Goal: Find specific page/section: Find specific page/section

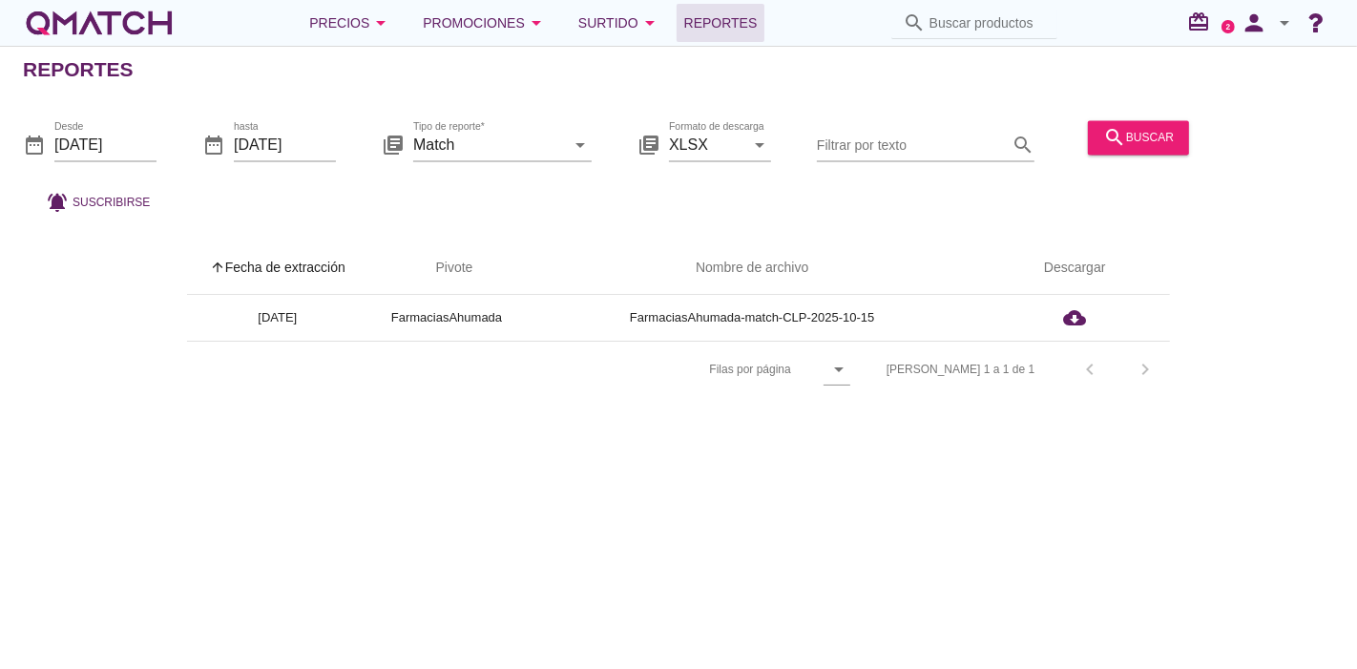
click at [134, 5] on div "white-qmatch-logo" at bounding box center [99, 23] width 153 height 38
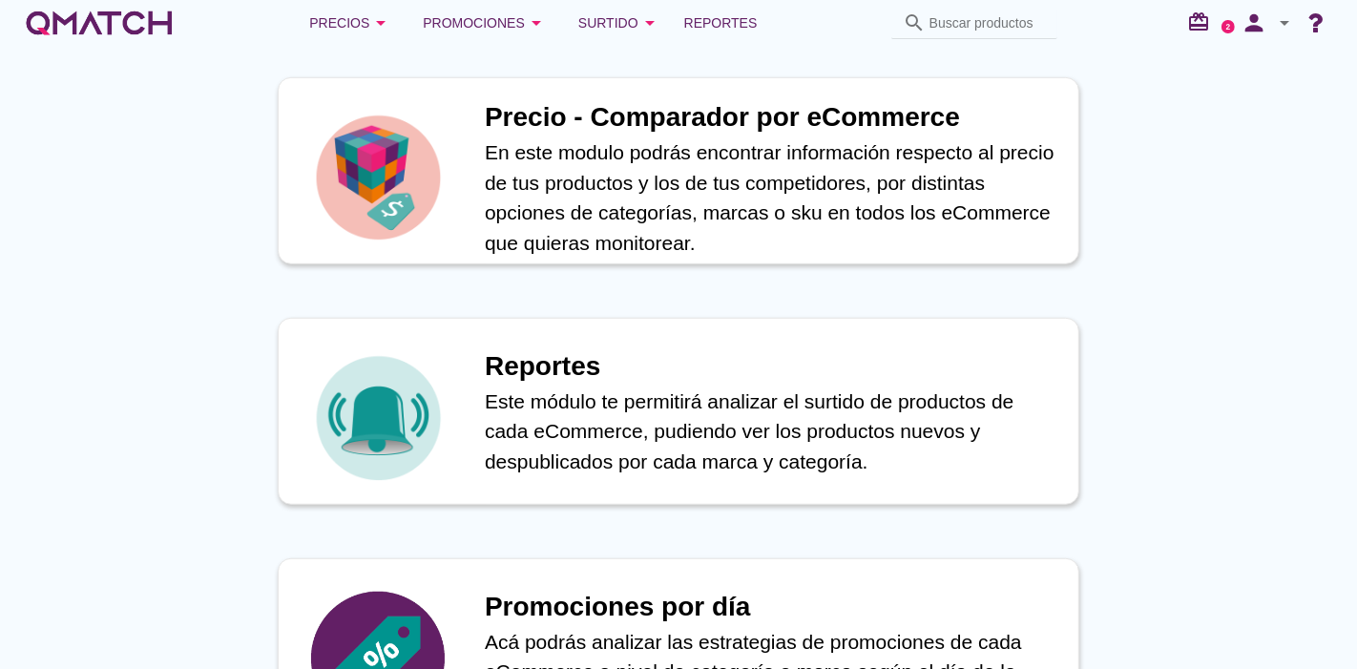
scroll to position [847, 0]
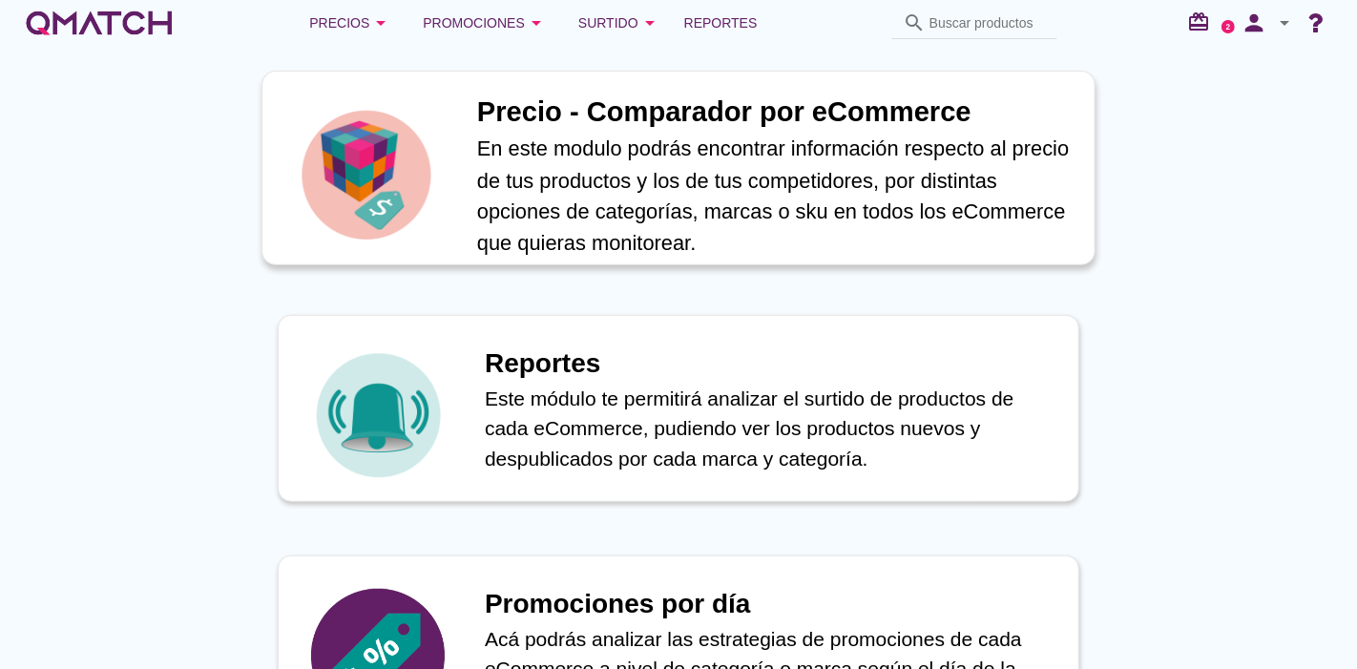
click at [511, 186] on p "En este modulo podrás encontrar información respecto al precio de tus productos…" at bounding box center [775, 196] width 597 height 125
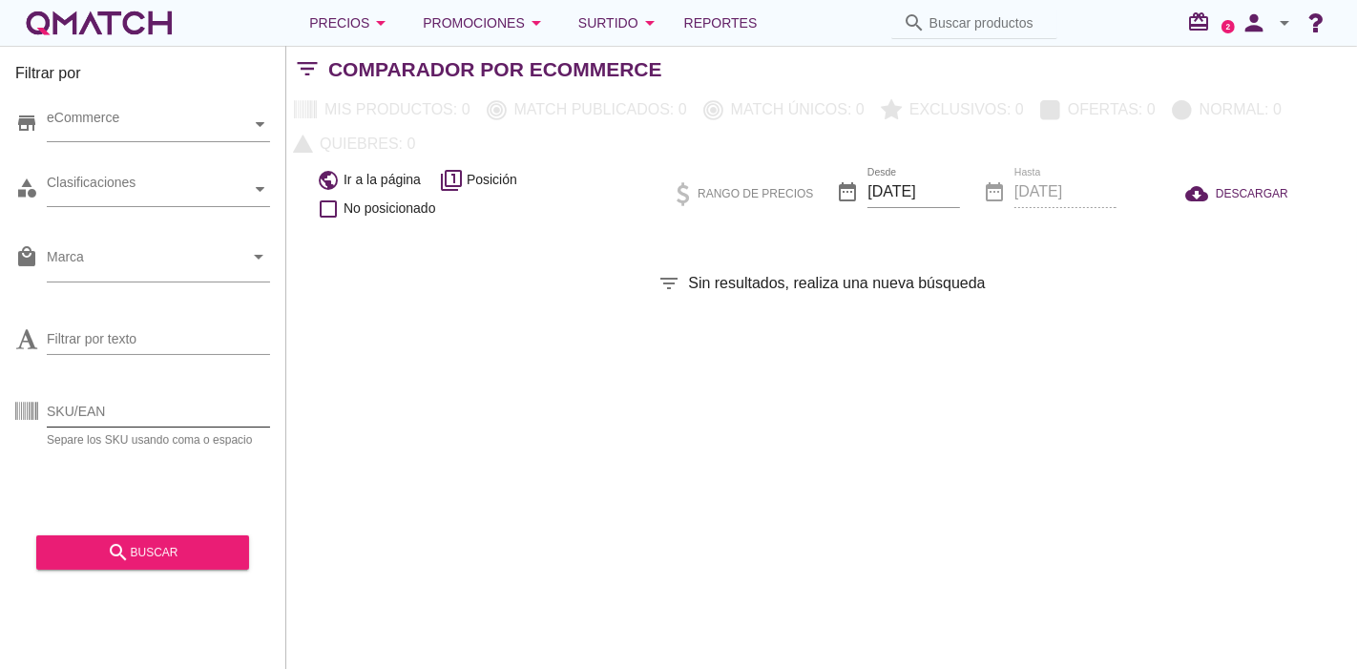
click at [168, 415] on input "SKU/EAN" at bounding box center [158, 411] width 223 height 31
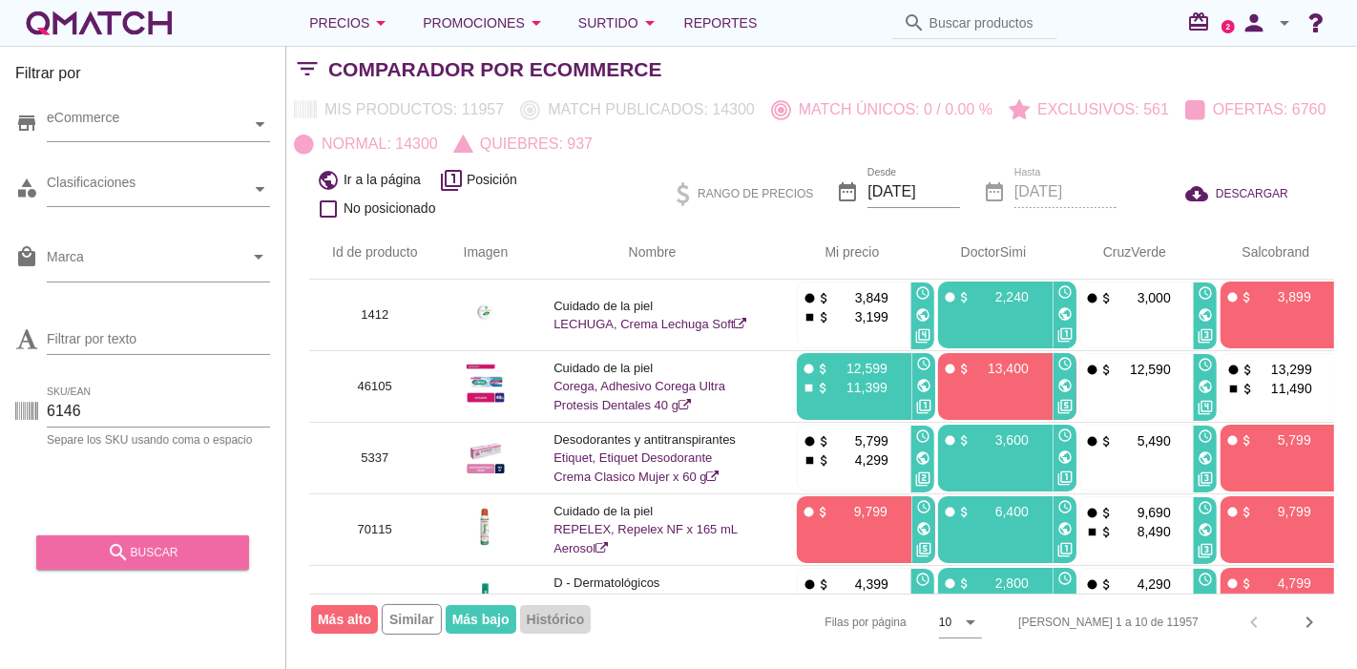
click at [141, 549] on div "search buscar" at bounding box center [143, 552] width 182 height 23
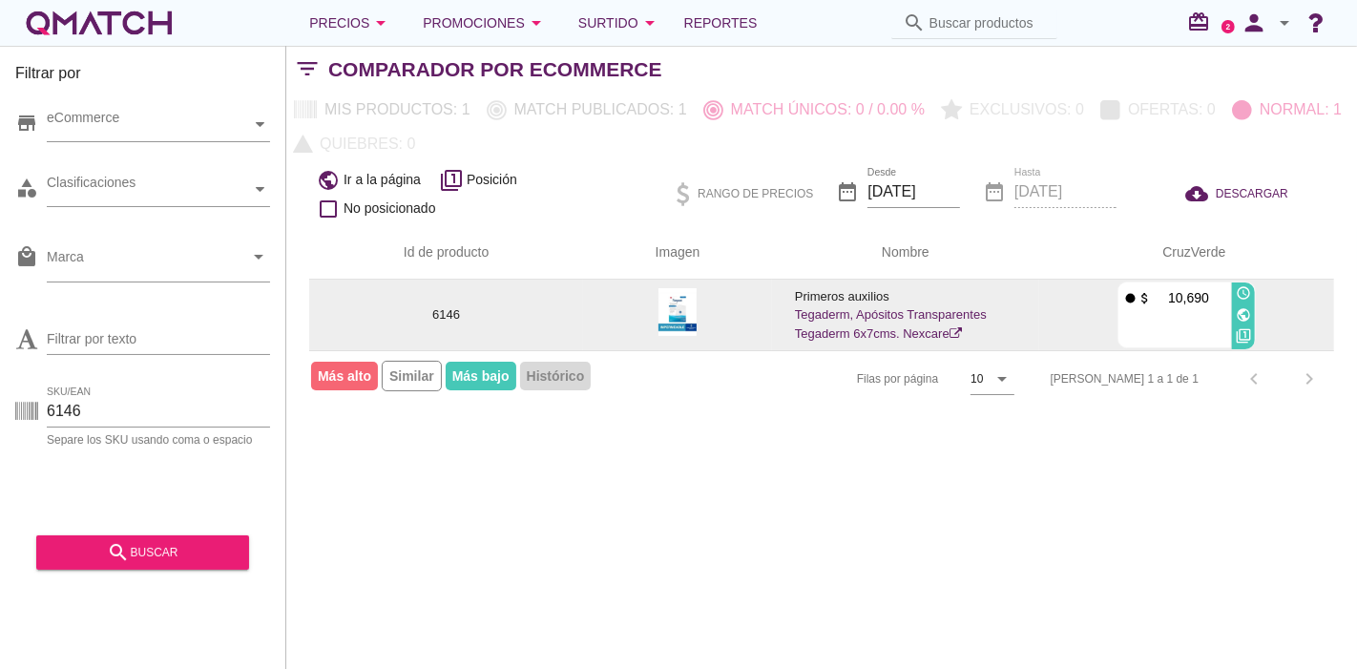
click at [840, 328] on link "Tegaderm, Apósitos Transparentes Tegaderm 6x7cms. Nexcare" at bounding box center [891, 323] width 192 height 33
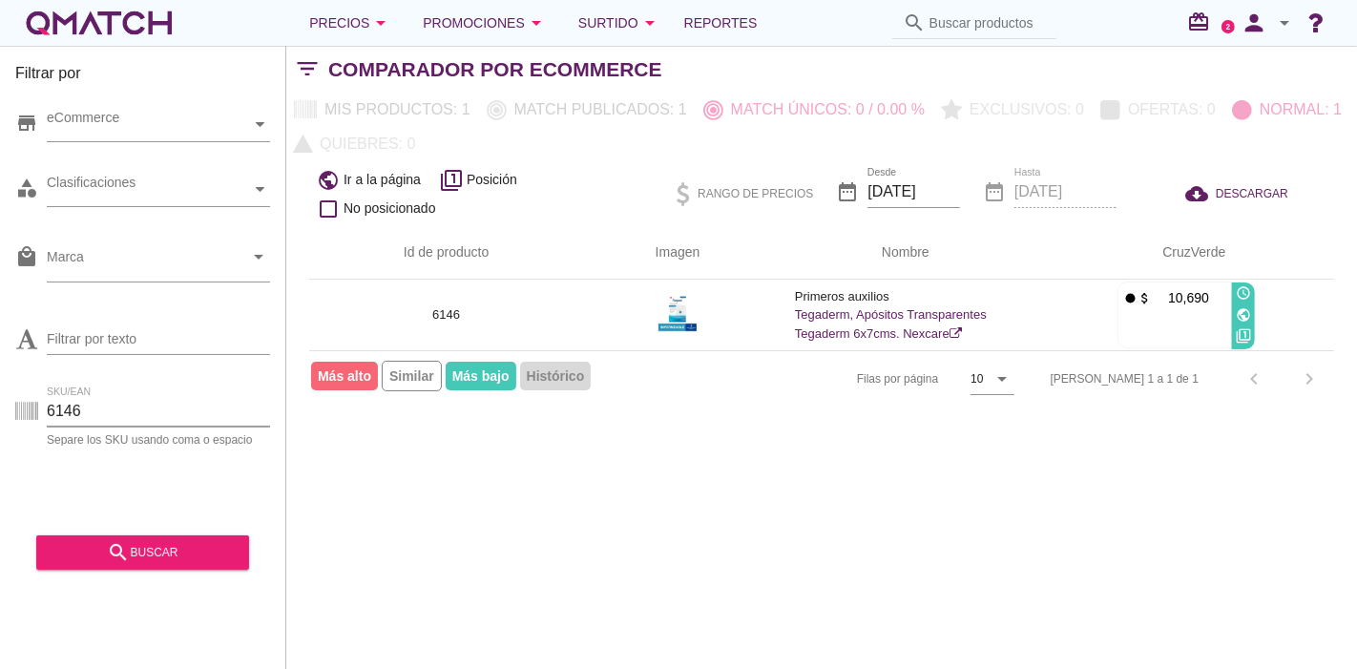
drag, startPoint x: 94, startPoint y: 415, endPoint x: 0, endPoint y: 394, distance: 96.8
click at [0, 394] on div "Filtrar por store eCommerce category Clasificaciones local_mall Marca arrow_dro…" at bounding box center [143, 357] width 286 height 623
click at [155, 559] on div "search buscar" at bounding box center [143, 552] width 182 height 23
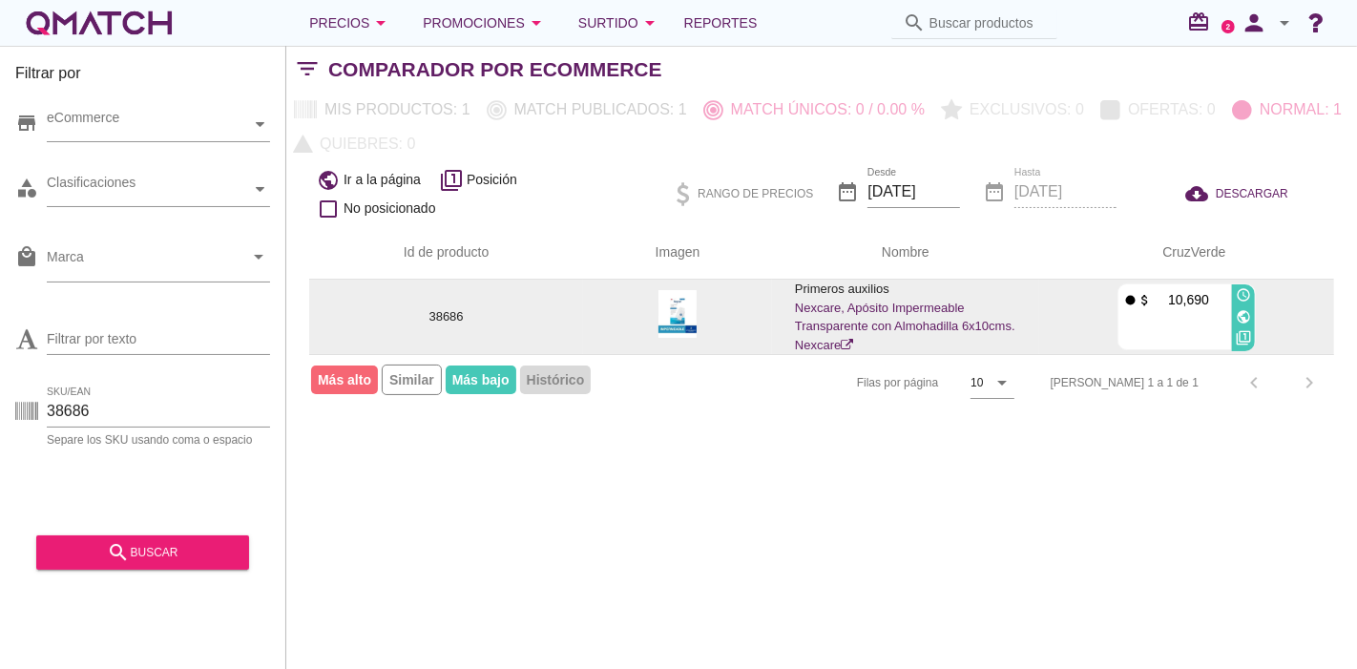
click at [879, 309] on link "Nexcare, Apósito Impermeable Transparente con Almohadilla 6x10cms. Nexcare" at bounding box center [905, 327] width 220 height 52
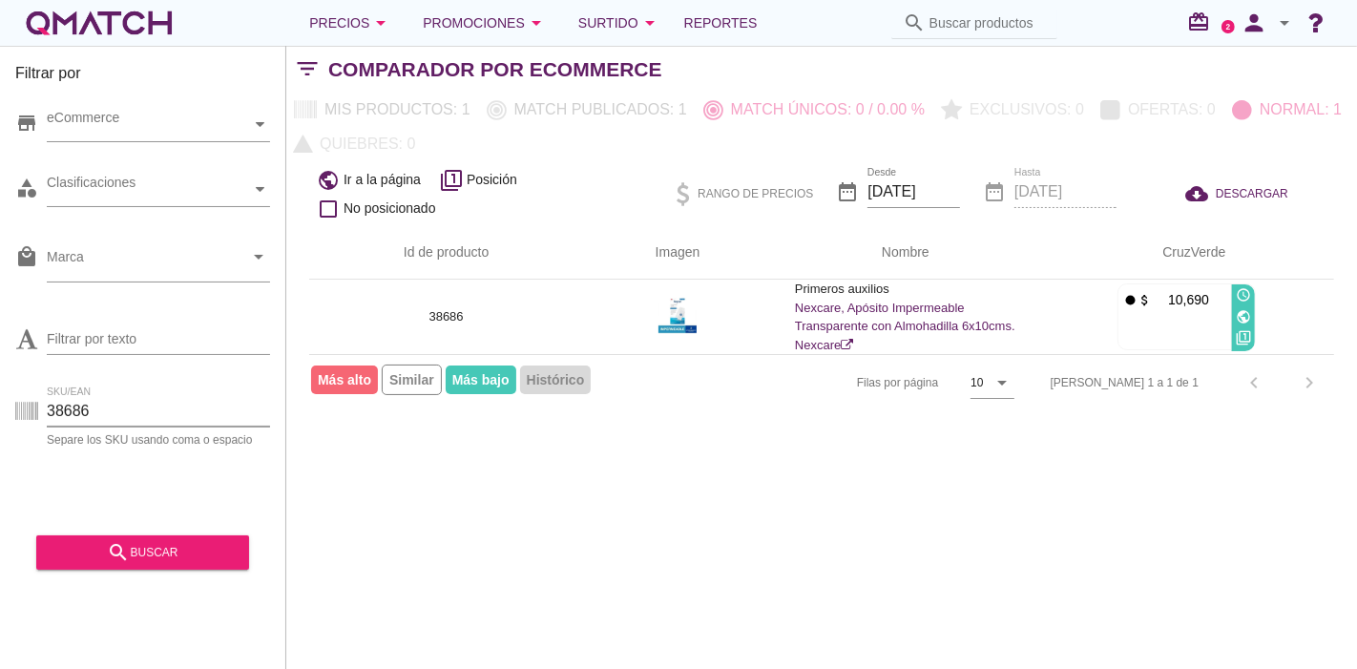
drag, startPoint x: 132, startPoint y: 420, endPoint x: 32, endPoint y: 415, distance: 99.4
click at [32, 415] on div "SKU/EAN 38686 Separe los SKU usando coma o espacio" at bounding box center [142, 415] width 255 height 61
paste input "260"
type input "2606"
click at [90, 542] on div "search buscar" at bounding box center [143, 552] width 182 height 23
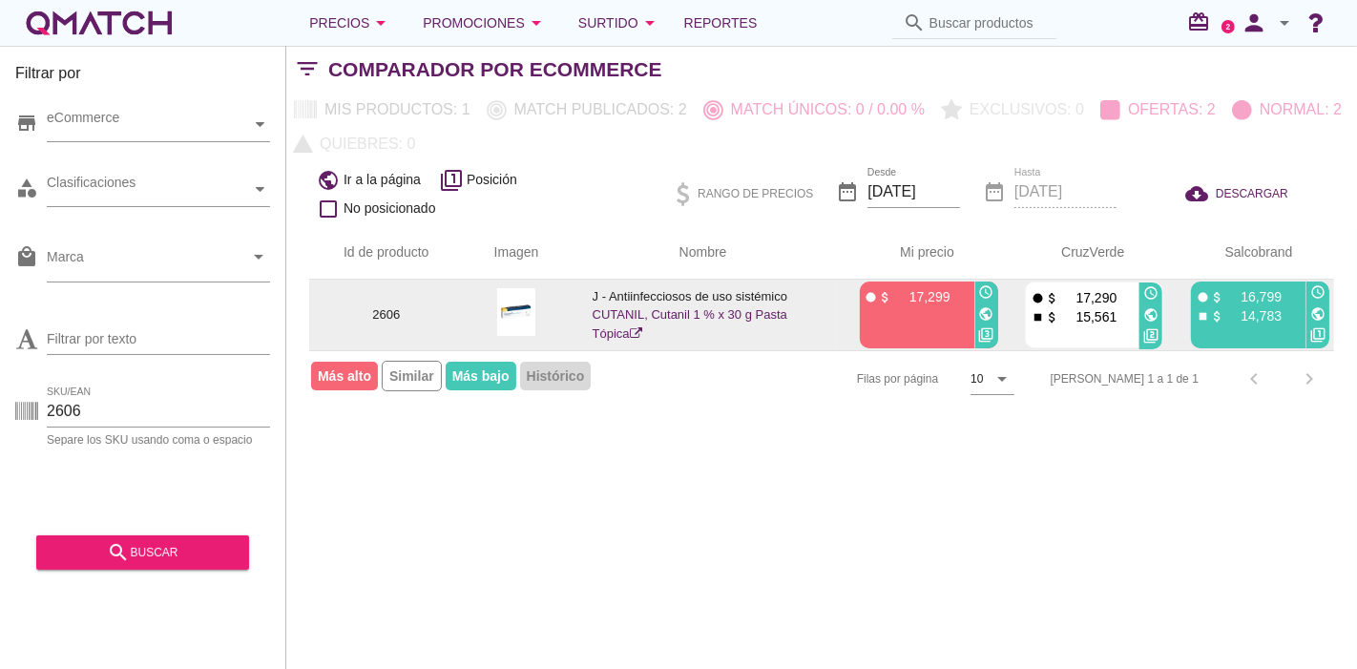
click at [602, 325] on link "CUTANIL, Cutanil 1 % x 30 g Pasta Tópica" at bounding box center [690, 323] width 195 height 33
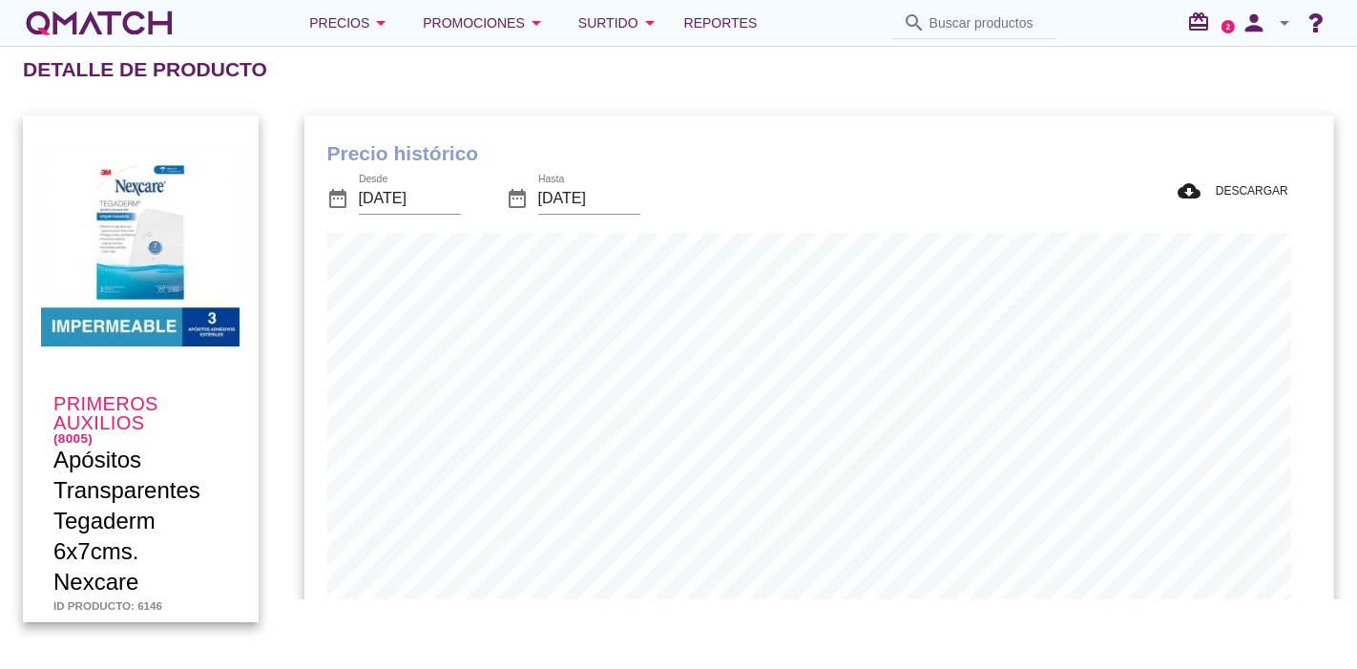
scroll to position [557, 1011]
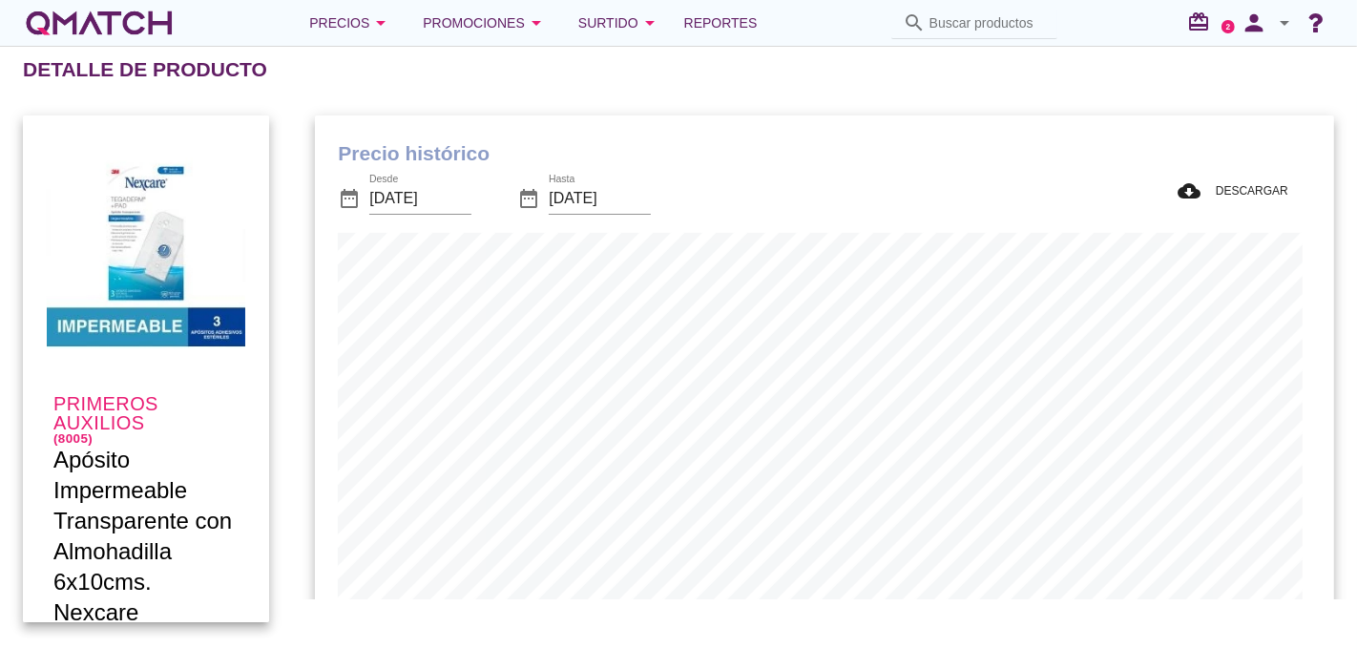
scroll to position [557, 1011]
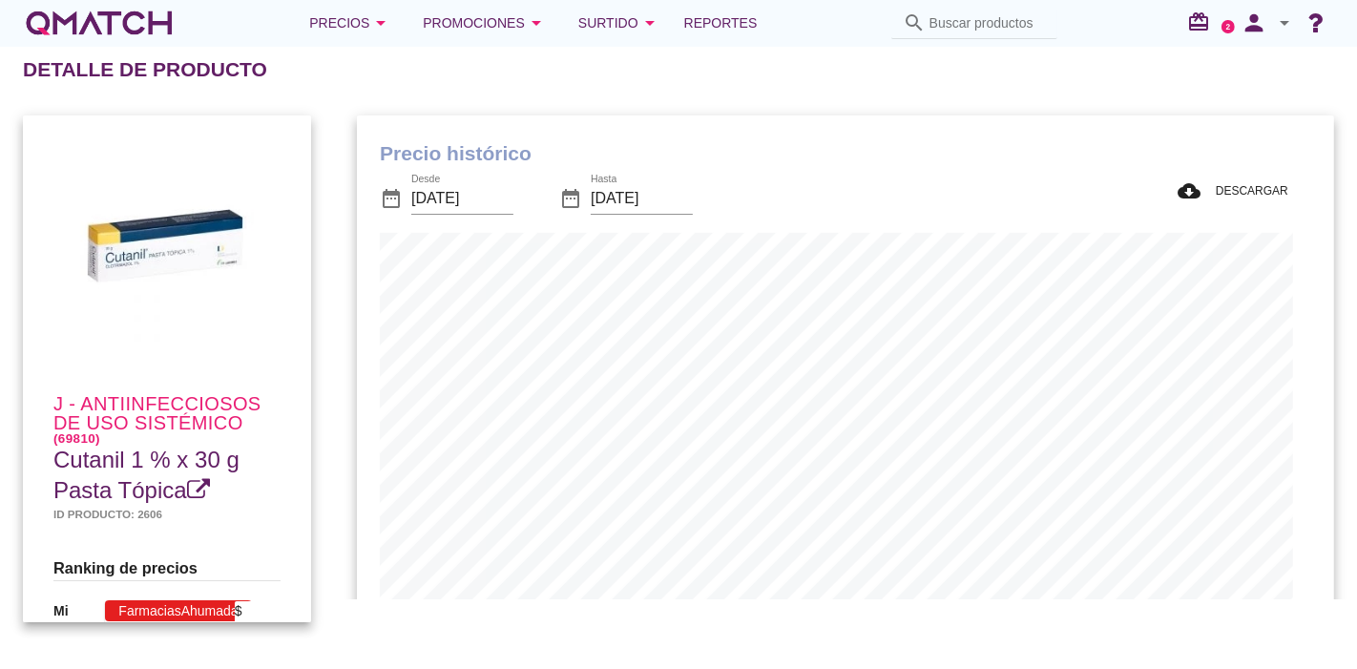
scroll to position [626, 958]
